Goal: Communication & Community: Share content

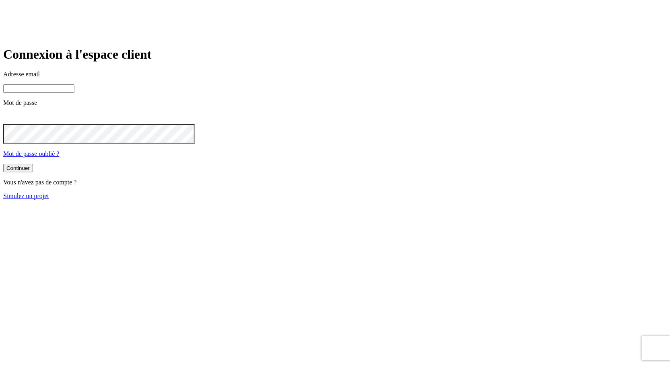
type input "[PERSON_NAME][DOMAIN_NAME][EMAIL_ADDRESS][DOMAIN_NAME]"
click at [74, 93] on input "[PERSON_NAME][DOMAIN_NAME][EMAIL_ADDRESS][DOMAIN_NAME]" at bounding box center [38, 88] width 71 height 8
click at [33, 172] on button "Continuer" at bounding box center [18, 168] width 30 height 8
